Goal: Information Seeking & Learning: Learn about a topic

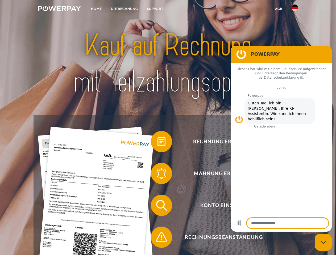
click at [59, 9] on img at bounding box center [59, 8] width 43 height 5
click at [295, 9] on img at bounding box center [294, 8] width 6 height 6
click at [278, 9] on link "agb" at bounding box center [278, 9] width 16 height 10
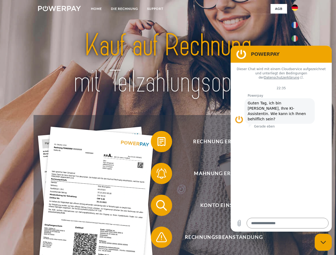
click at [157, 143] on span at bounding box center [153, 141] width 27 height 27
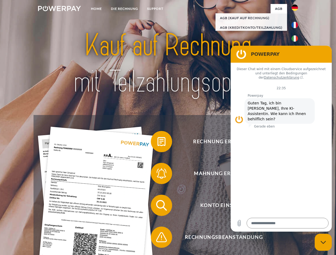
click at [157, 175] on span at bounding box center [153, 173] width 27 height 27
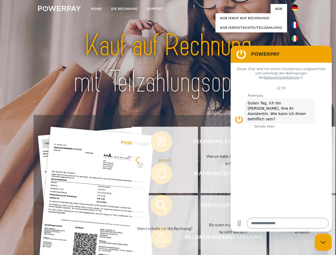
click at [200, 207] on link "Bis wann muss die Rechnung bezahlt werden?" at bounding box center [233, 228] width 66 height 66
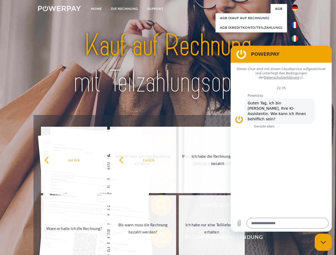
click at [157, 238] on span at bounding box center [153, 237] width 27 height 27
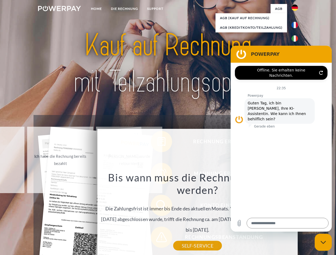
click at [323, 242] on icon "Messaging-Fenster schließen" at bounding box center [323, 242] width 6 height 3
type textarea "*"
